Goal: Find specific page/section: Find specific page/section

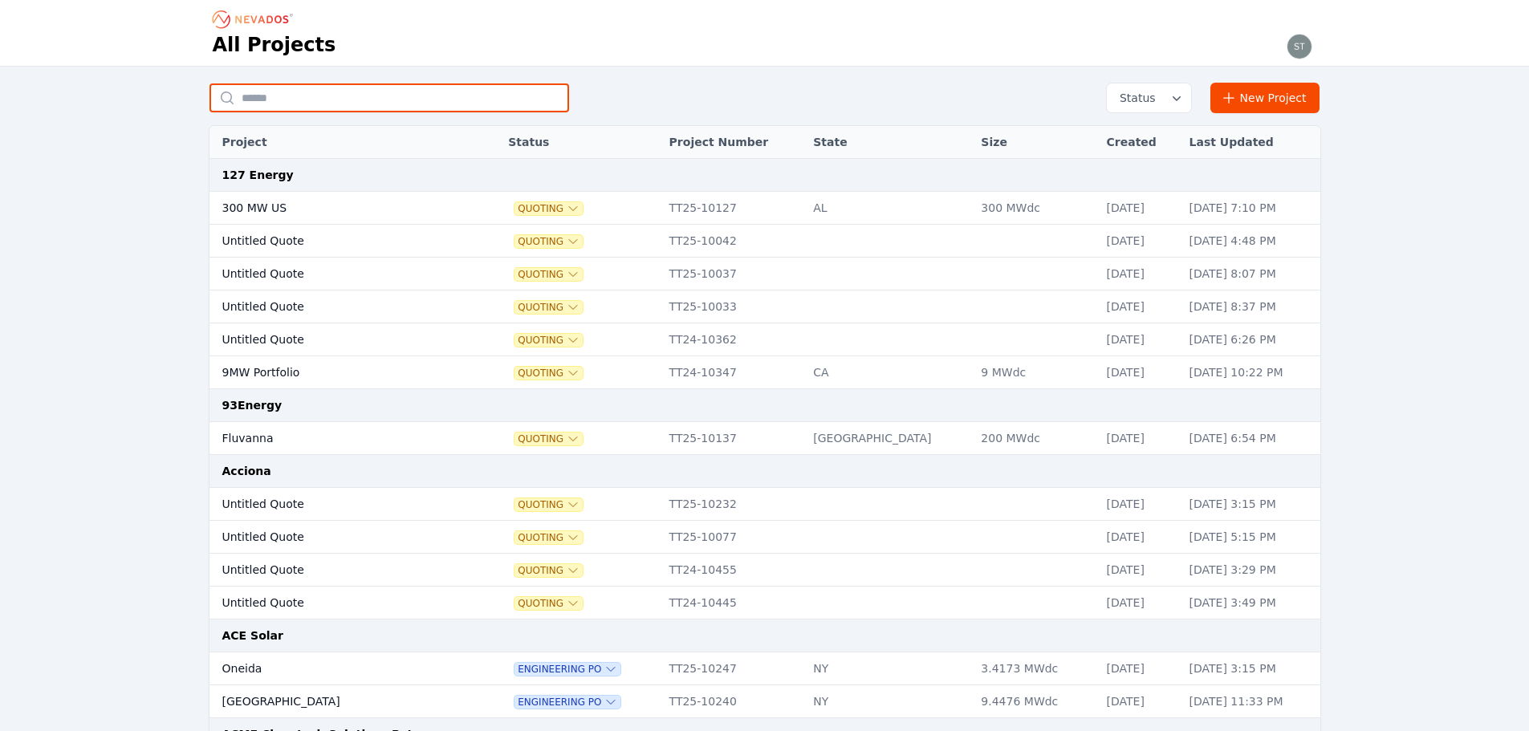
click at [365, 96] on input "text" at bounding box center [390, 97] width 360 height 29
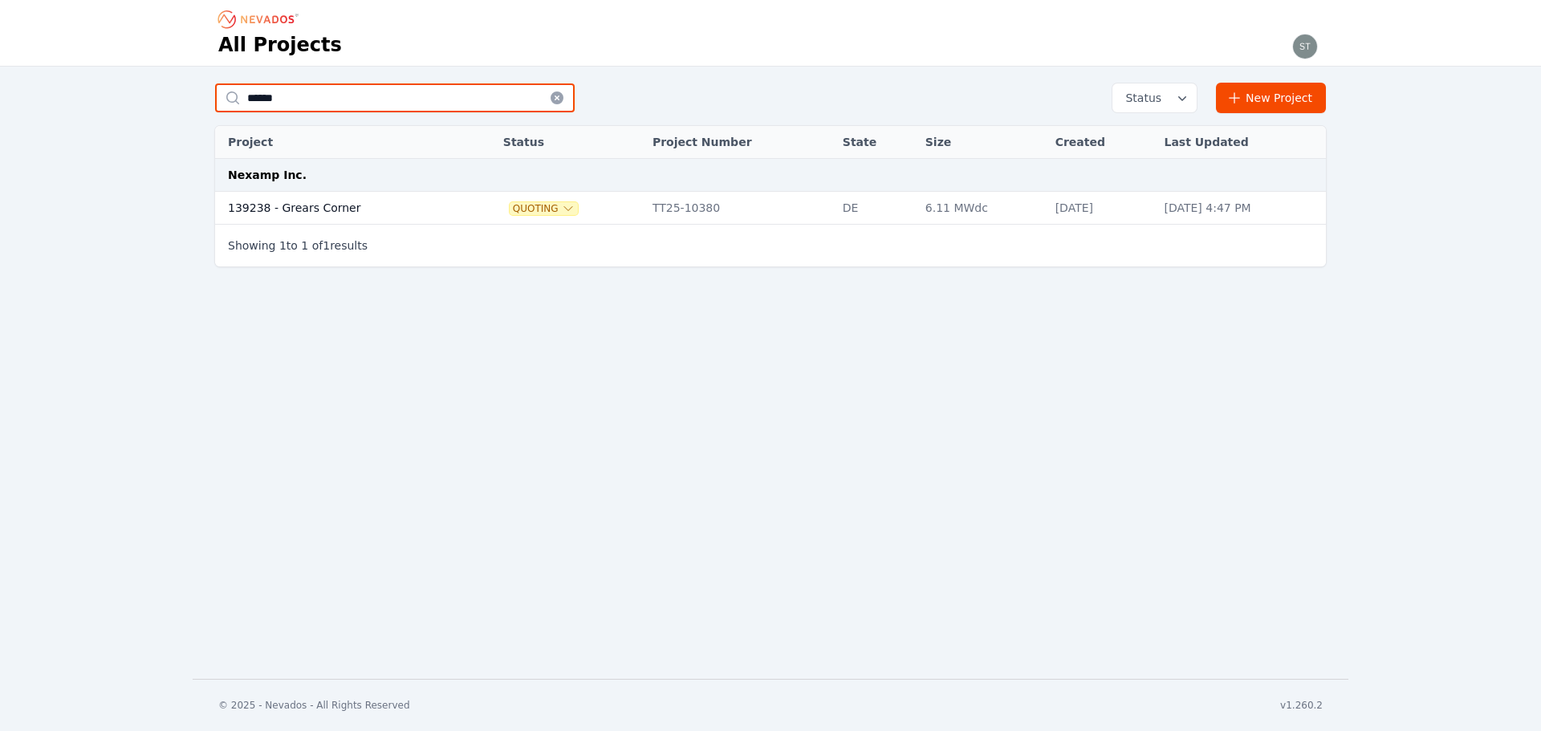
type input "******"
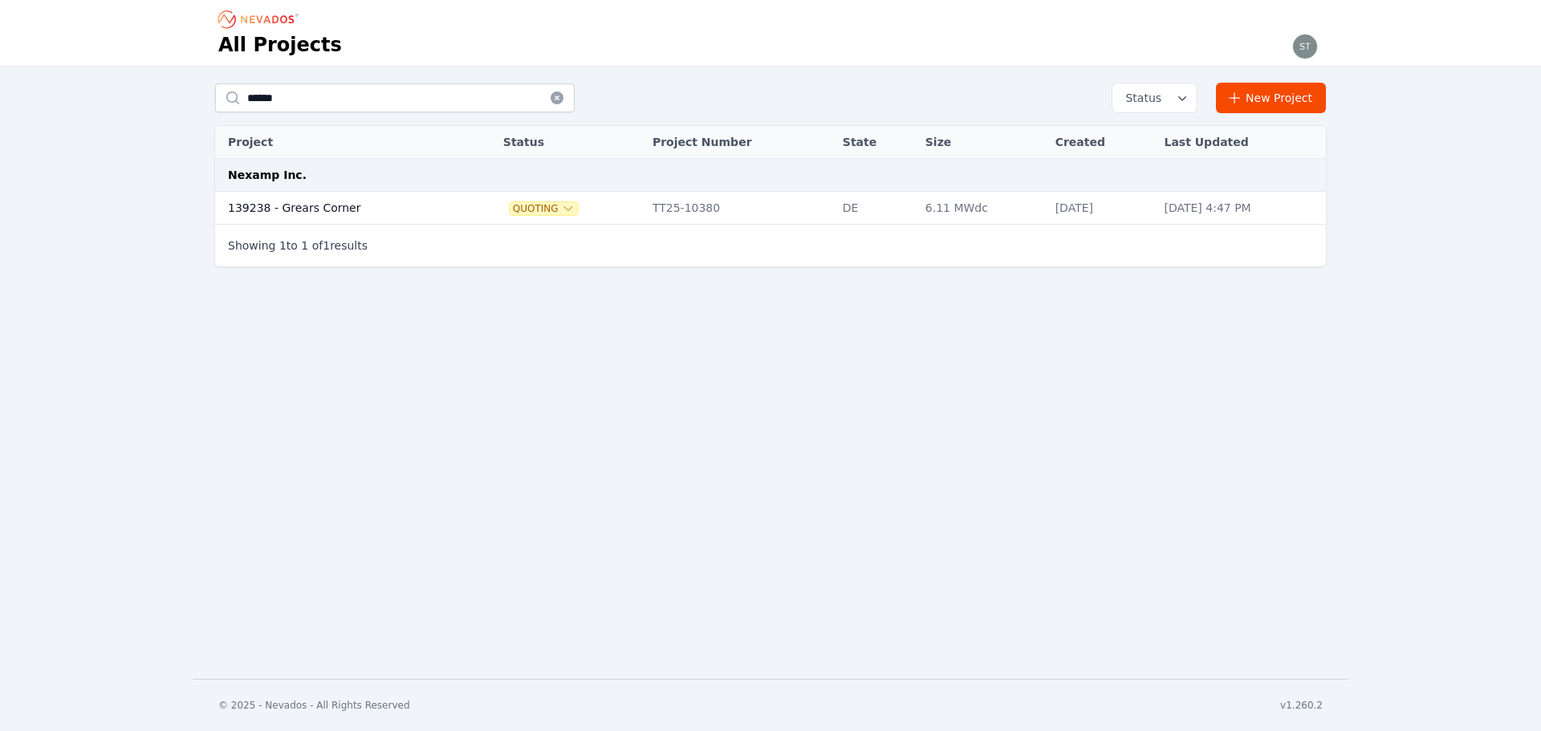
click at [329, 201] on td "139238 - Grears Corner" at bounding box center [342, 208] width 254 height 33
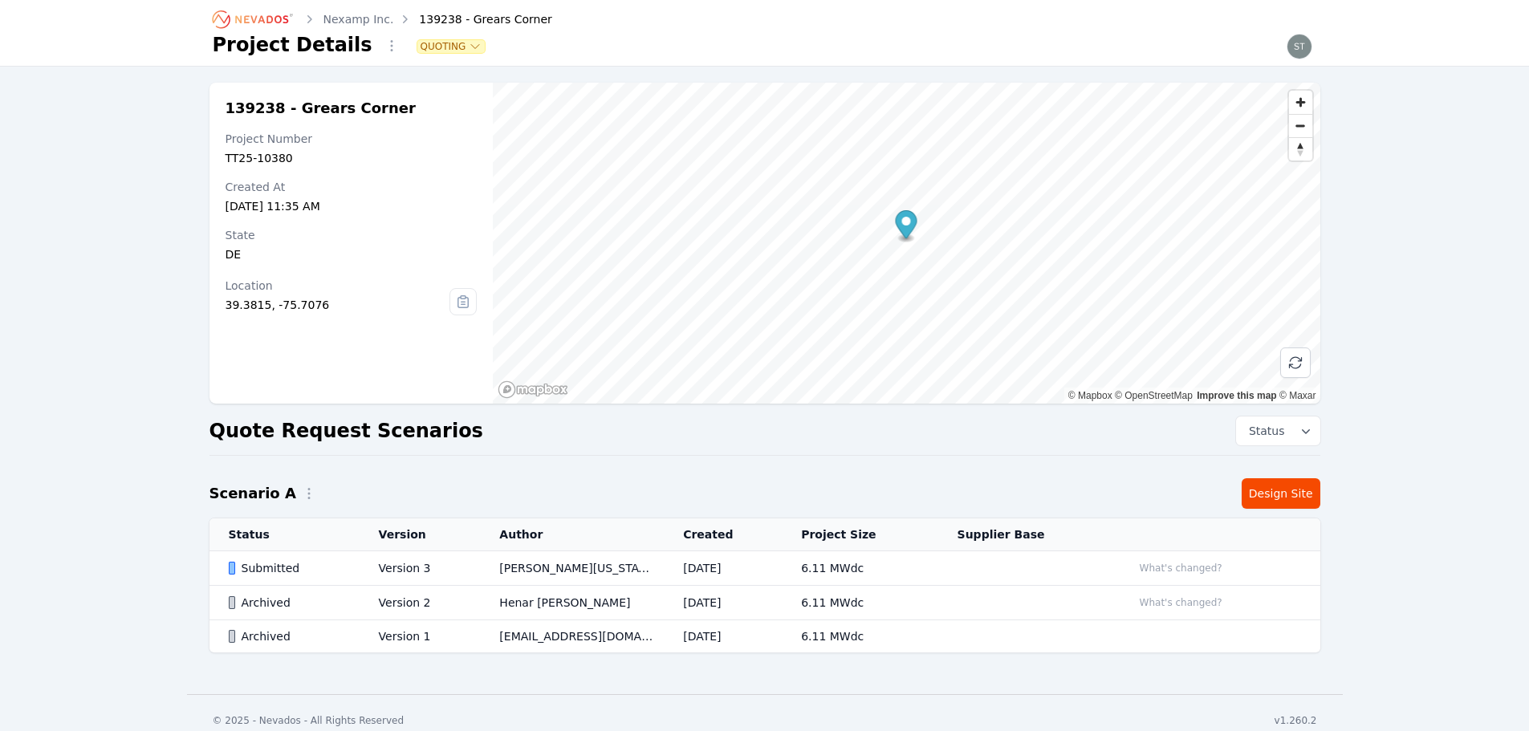
click at [389, 572] on td "Version 3" at bounding box center [420, 568] width 121 height 35
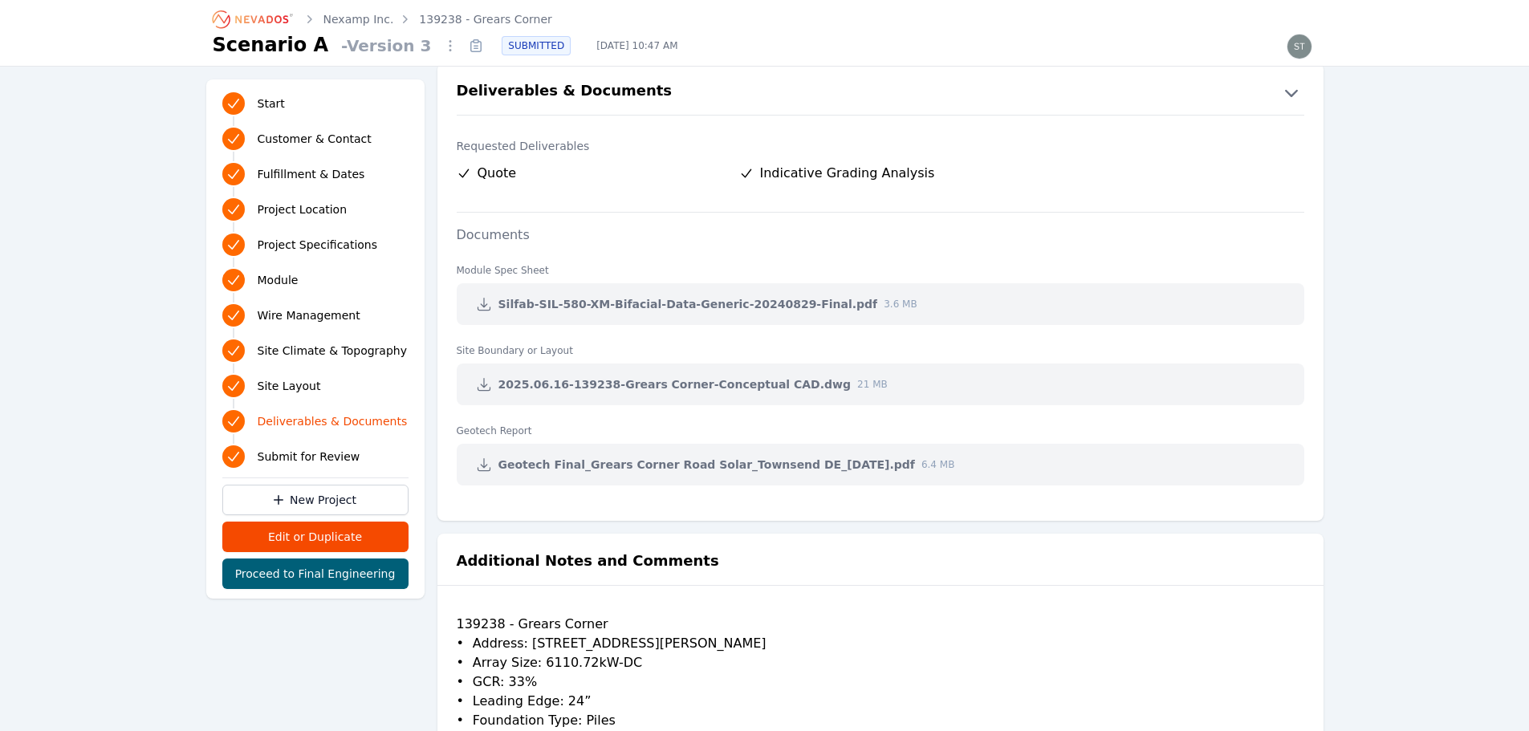
scroll to position [3239, 0]
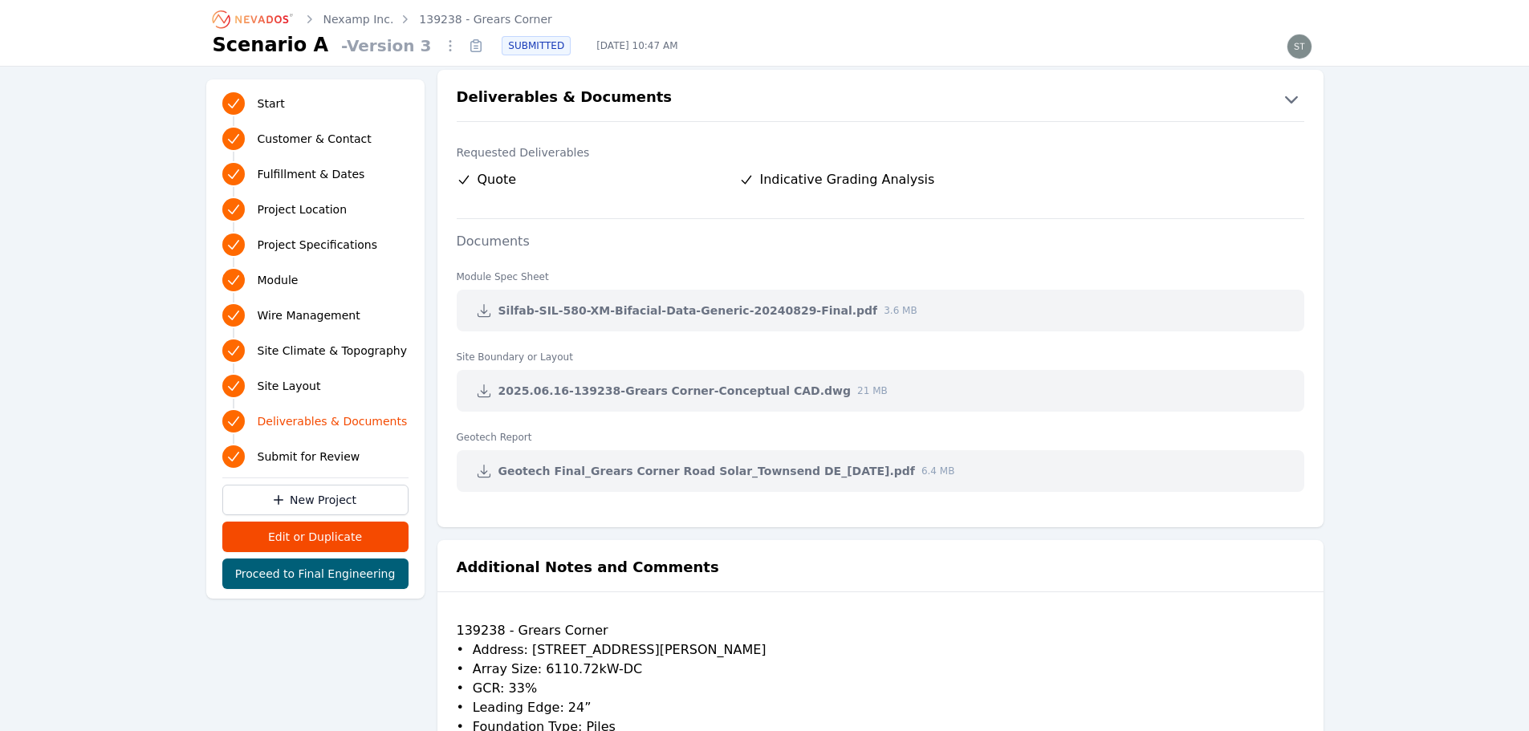
click at [482, 476] on icon at bounding box center [484, 471] width 16 height 16
click at [919, 59] on div "Nexamp Inc. 139238 - Grears Corner Scenario A - Version 3 SUBMITTED [DATE] 10:4…" at bounding box center [765, 33] width 1156 height 66
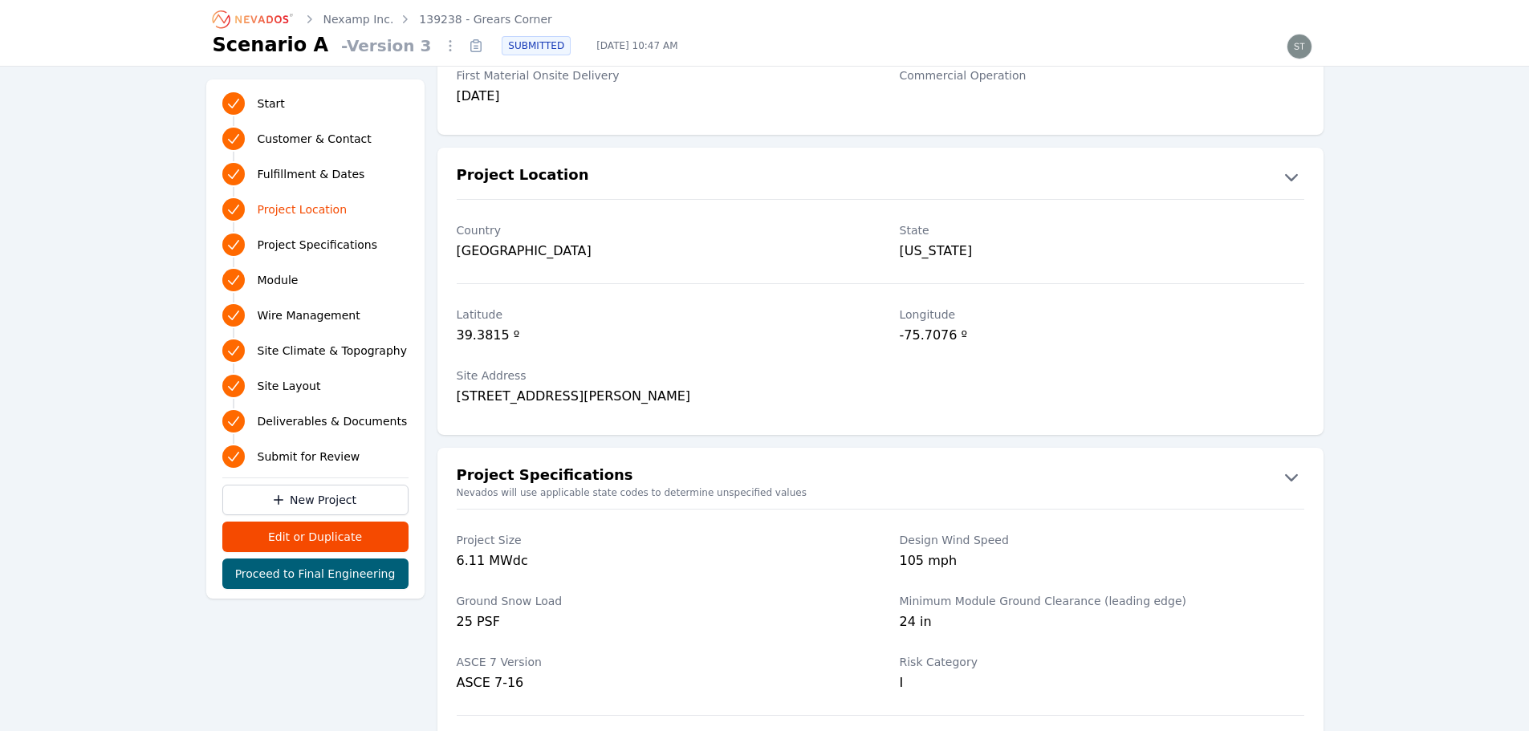
scroll to position [751, 0]
